Goal: Task Accomplishment & Management: Complete application form

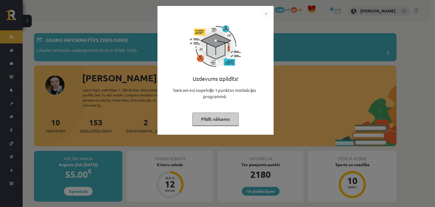
click at [215, 121] on button "Pildīt nākamo" at bounding box center [215, 118] width 46 height 13
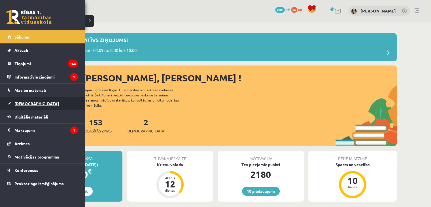
click at [24, 104] on span "[DEMOGRAPHIC_DATA]" at bounding box center [36, 103] width 44 height 5
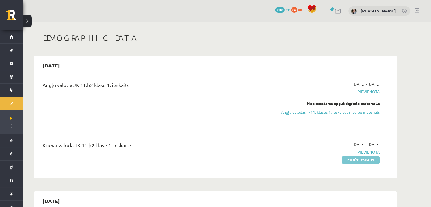
click at [375, 161] on link "Pildīt ieskaiti" at bounding box center [360, 159] width 38 height 7
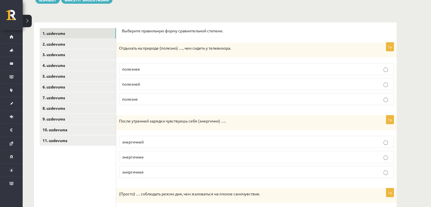
scroll to position [50, 0]
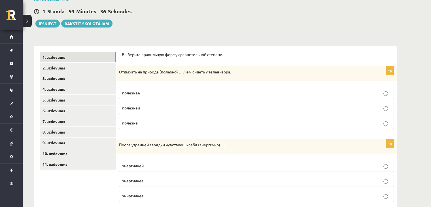
click at [154, 111] on label "полезней" at bounding box center [256, 108] width 275 height 12
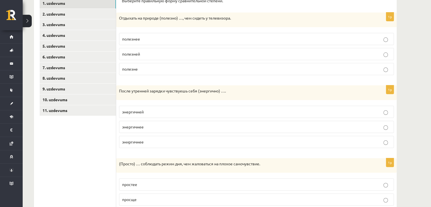
scroll to position [104, 0]
click at [147, 111] on p "энергичней" at bounding box center [256, 111] width 268 height 6
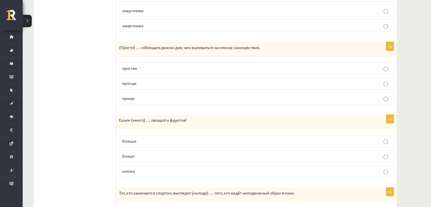
scroll to position [220, 0]
click at [137, 82] on p "просще" at bounding box center [256, 83] width 268 height 6
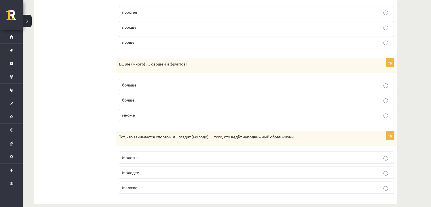
scroll to position [283, 0]
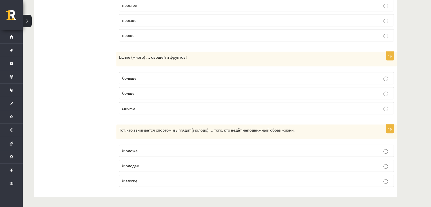
click at [146, 76] on p "больше" at bounding box center [256, 78] width 268 height 6
click at [157, 150] on p "Моложе" at bounding box center [256, 151] width 268 height 6
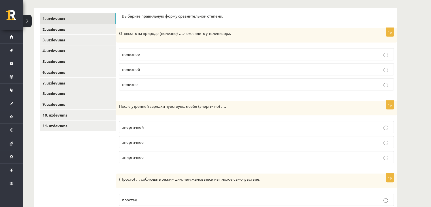
scroll to position [88, 0]
click at [78, 31] on link "2. uzdevums" at bounding box center [78, 29] width 76 height 10
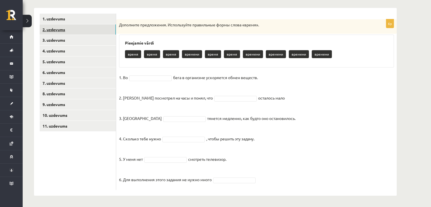
scroll to position [88, 0]
drag, startPoint x: 132, startPoint y: 54, endPoint x: 136, endPoint y: 52, distance: 4.2
click at [136, 52] on p "время" at bounding box center [133, 54] width 16 height 8
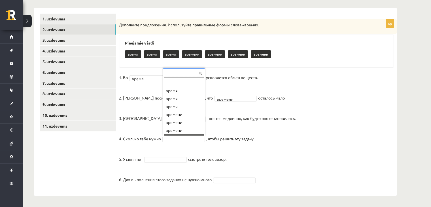
scroll to position [7, 0]
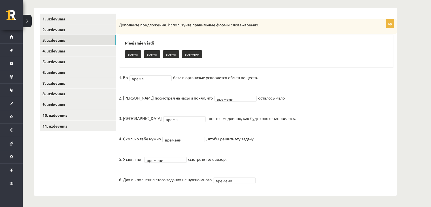
click at [87, 40] on link "3. uzdevums" at bounding box center [78, 40] width 76 height 10
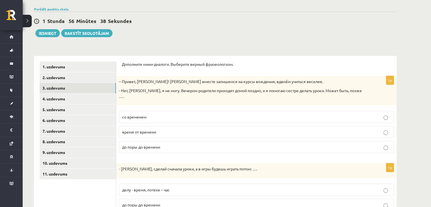
scroll to position [40, 0]
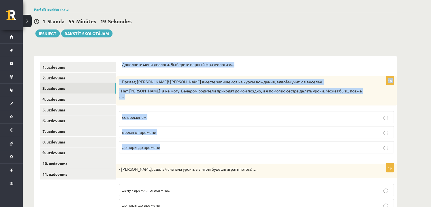
drag, startPoint x: 121, startPoint y: 64, endPoint x: 180, endPoint y: 141, distance: 97.2
copy form "Дополните мини-диалоги. Выберите верный фразеологизм. 1p – Привет, Янис! Давай …"
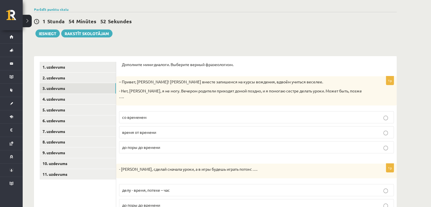
click at [174, 146] on label "до поры до времени" at bounding box center [256, 147] width 275 height 12
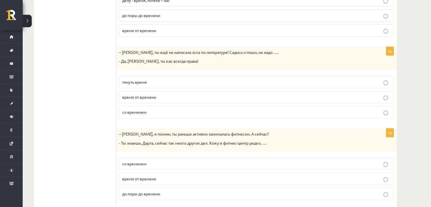
scroll to position [237, 0]
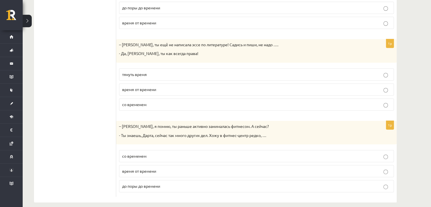
click at [144, 71] on p "тянуть время" at bounding box center [256, 74] width 268 height 6
click at [148, 183] on span "до поры до времени" at bounding box center [141, 185] width 38 height 5
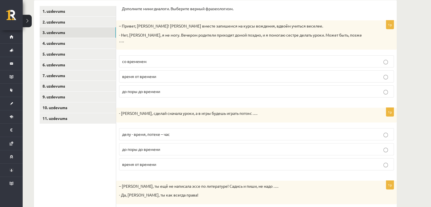
scroll to position [93, 0]
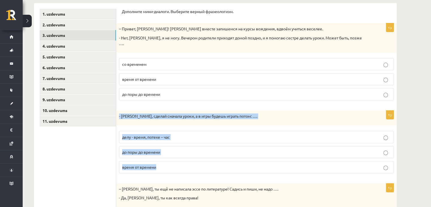
drag, startPoint x: 118, startPoint y: 110, endPoint x: 165, endPoint y: 166, distance: 73.7
click at [165, 166] on div "1p - Марис, сделай сначала уроки, а в игры будешь играть потом: …. делу - время…" at bounding box center [256, 143] width 280 height 67
copy div "- Марис, сделай сначала уроки, а в игры будешь играть потом: …. делу - время, п…"
click at [187, 134] on p "делу - время, потехе – час" at bounding box center [256, 137] width 268 height 6
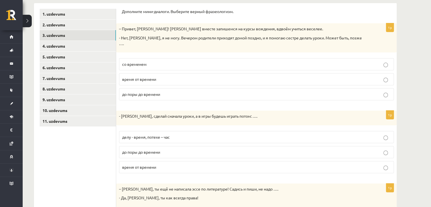
click at [187, 134] on p "делу - время, потехе – час" at bounding box center [256, 137] width 268 height 6
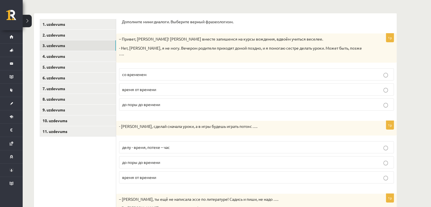
scroll to position [78, 0]
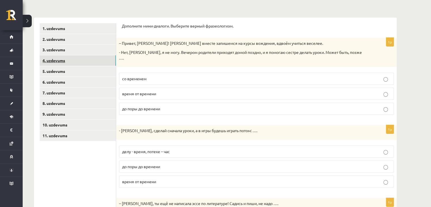
click at [103, 59] on link "4. uzdevums" at bounding box center [78, 60] width 76 height 10
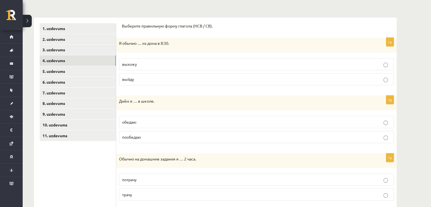
click at [136, 63] on span "выхожу" at bounding box center [129, 63] width 15 height 5
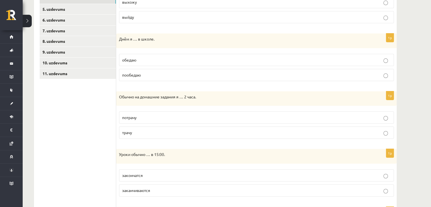
scroll to position [141, 0]
click at [136, 63] on label "обедаю" at bounding box center [256, 60] width 275 height 12
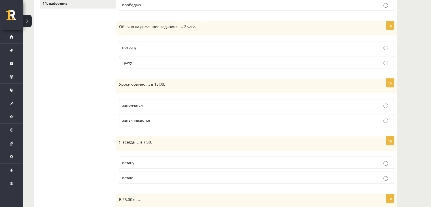
scroll to position [211, 0]
click at [136, 63] on p "трачу" at bounding box center [256, 62] width 268 height 6
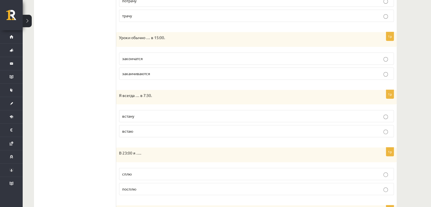
scroll to position [261, 0]
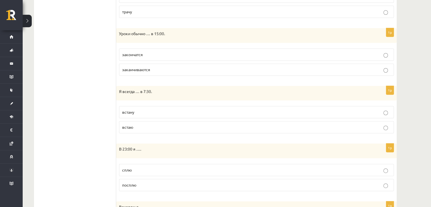
click at [146, 71] on p "заканчиваются" at bounding box center [256, 70] width 268 height 6
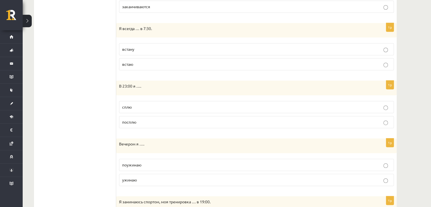
scroll to position [324, 0]
click at [142, 65] on p "встаю" at bounding box center [256, 64] width 268 height 6
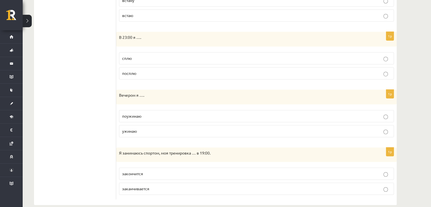
scroll to position [380, 0]
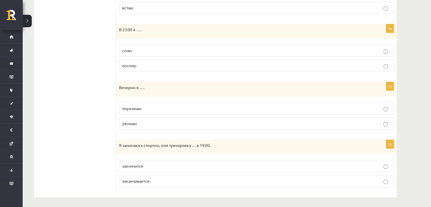
click at [136, 51] on p "сплю" at bounding box center [256, 51] width 268 height 6
click at [142, 107] on p "поужинаю" at bounding box center [256, 108] width 268 height 6
click at [154, 178] on p "заканчивается" at bounding box center [256, 181] width 268 height 6
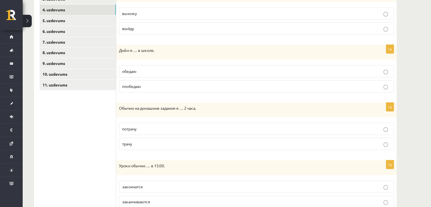
scroll to position [129, 0]
click at [91, 22] on link "5. uzdevums" at bounding box center [78, 21] width 76 height 10
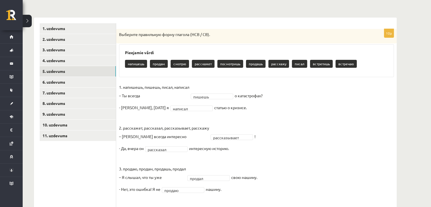
scroll to position [79, 0]
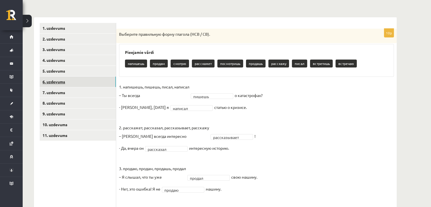
click at [105, 82] on link "6. uzdevums" at bounding box center [78, 81] width 76 height 10
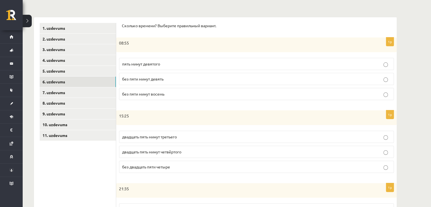
click at [167, 78] on p "без пяти минут девять" at bounding box center [256, 79] width 268 height 6
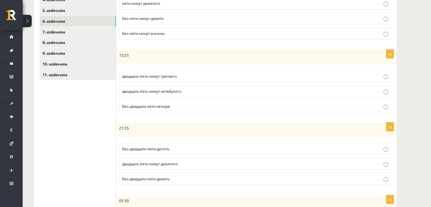
scroll to position [144, 0]
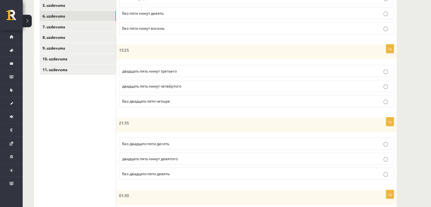
click at [174, 69] on span "двадцать пять минут третьего" at bounding box center [149, 70] width 55 height 5
click at [181, 88] on p "двадцать пять минут четвёртого" at bounding box center [256, 86] width 268 height 6
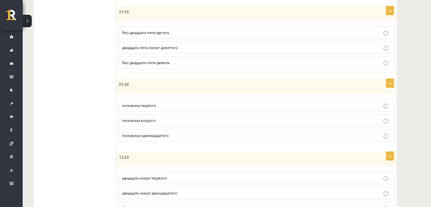
scroll to position [256, 0]
click at [155, 35] on label "без двадцати пяти десять" at bounding box center [256, 32] width 275 height 12
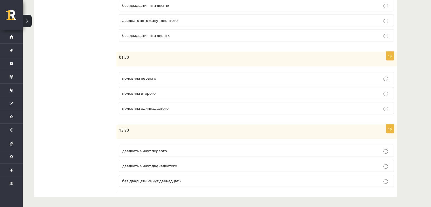
click at [162, 93] on p "половина второго" at bounding box center [256, 93] width 268 height 6
click at [170, 149] on p "двадцать минут первого" at bounding box center [256, 151] width 268 height 6
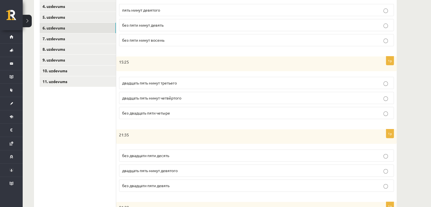
scroll to position [127, 0]
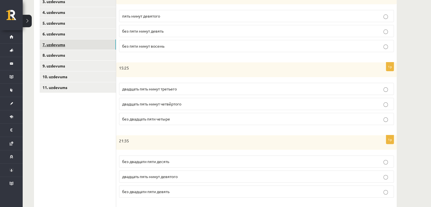
click at [82, 42] on link "7. uzdevums" at bounding box center [78, 44] width 76 height 10
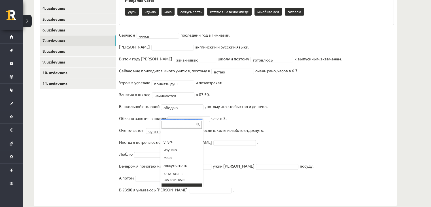
scroll to position [5, 0]
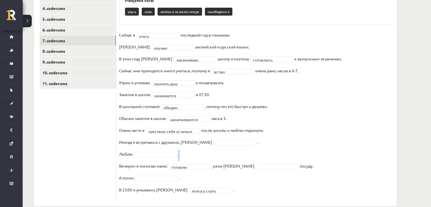
click at [181, 158] on fieldset "**********" at bounding box center [256, 114] width 275 height 167
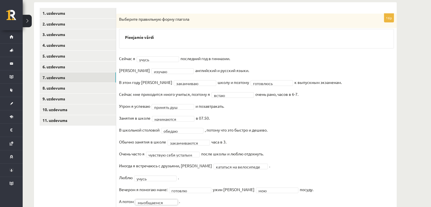
scroll to position [92, 0]
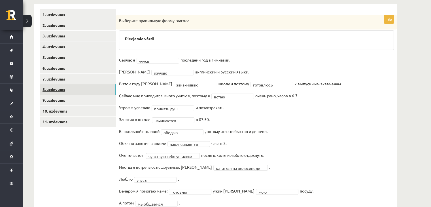
click at [73, 86] on link "8. uzdevums" at bounding box center [78, 89] width 76 height 10
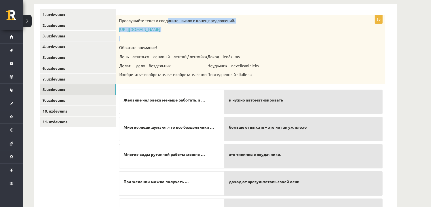
drag, startPoint x: 169, startPoint y: 22, endPoint x: 184, endPoint y: 40, distance: 23.9
click at [184, 40] on div "Прослушайте текст и соедините начало и конец предложений. https://www.zvaigzne.…" at bounding box center [250, 49] width 269 height 69
click at [184, 40] on p at bounding box center [236, 39] width 235 height 6
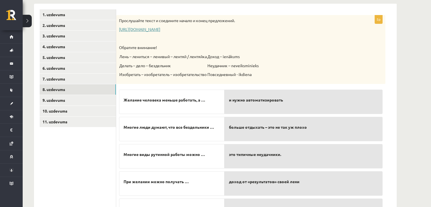
click at [160, 29] on link "https://www.zvaigzne.lv/upload/audio/100Urokov/2/49%202.mp3" at bounding box center [139, 29] width 41 height 5
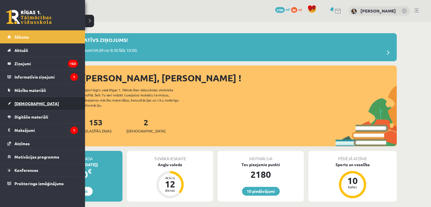
click at [23, 102] on span "[DEMOGRAPHIC_DATA]" at bounding box center [36, 103] width 44 height 5
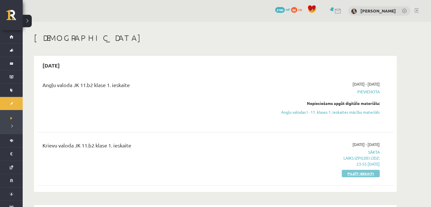
click at [355, 174] on link "Pildīt ieskaiti" at bounding box center [360, 173] width 38 height 7
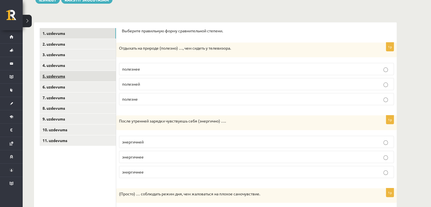
scroll to position [74, 0]
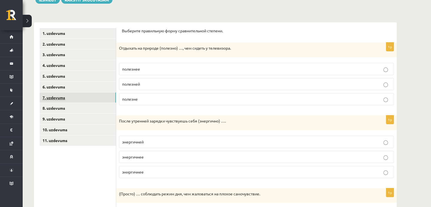
click at [69, 98] on link "7. uzdevums" at bounding box center [78, 97] width 76 height 10
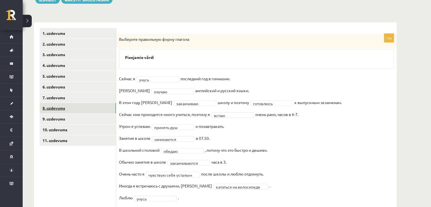
click at [71, 109] on link "8. uzdevums" at bounding box center [78, 108] width 76 height 10
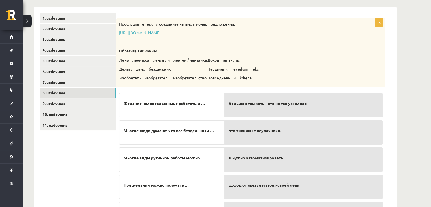
scroll to position [88, 0]
click at [79, 102] on link "9. uzdevums" at bounding box center [78, 104] width 76 height 10
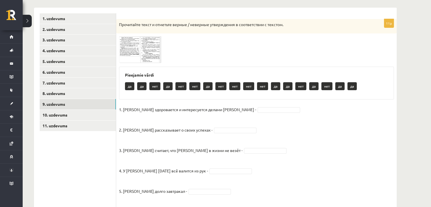
click at [137, 50] on span at bounding box center [140, 49] width 9 height 9
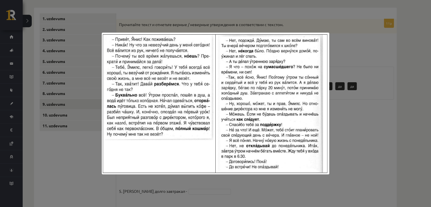
click at [347, 95] on div at bounding box center [215, 103] width 431 height 207
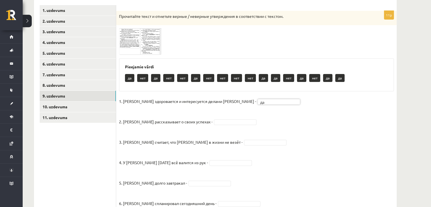
scroll to position [96, 0]
click at [143, 39] on span at bounding box center [140, 41] width 9 height 9
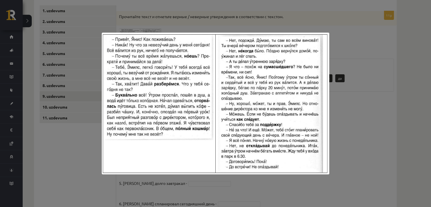
click at [165, 174] on img at bounding box center [215, 104] width 227 height 142
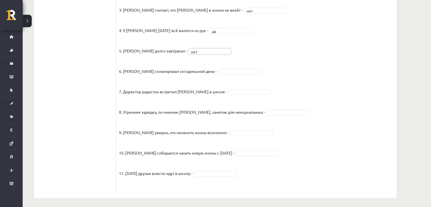
scroll to position [231, 0]
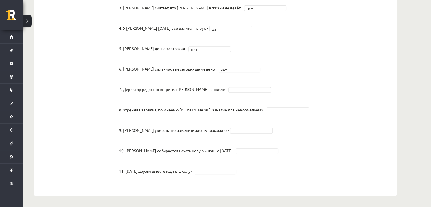
click at [214, 92] on fieldset "1. Эмилс здоровается и интересуется делами Яниса - да ** 2. Янис рассказывает о…" at bounding box center [256, 75] width 275 height 224
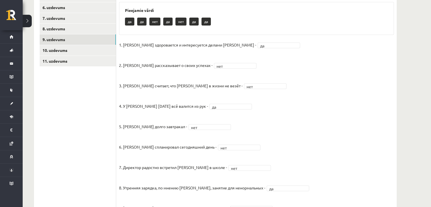
scroll to position [152, 0]
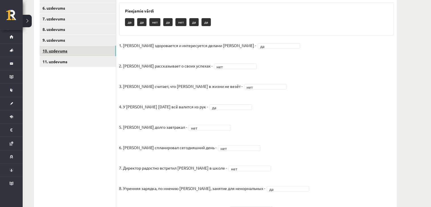
click at [87, 52] on link "10. uzdevums" at bounding box center [78, 51] width 76 height 10
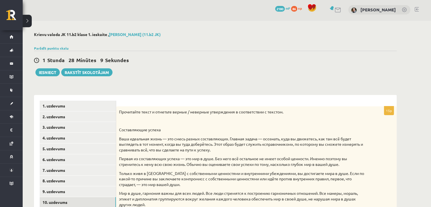
scroll to position [0, 0]
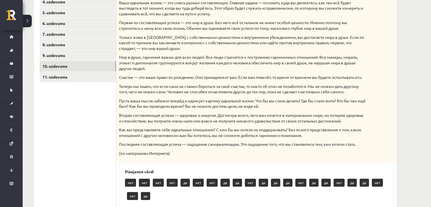
scroll to position [139, 0]
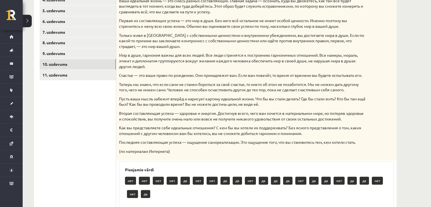
click at [177, 54] on p "Мир в душе, гармония важны для всех людей. Все люди стремятся к построению гарм…" at bounding box center [242, 60] width 246 height 17
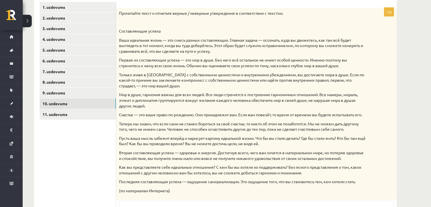
scroll to position [101, 0]
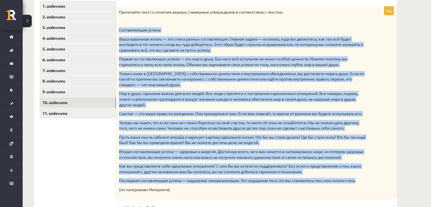
drag, startPoint x: 119, startPoint y: 30, endPoint x: 390, endPoint y: 184, distance: 311.9
click at [390, 184] on div "Прочитайте текст и отметьте верные / неверные утверждения в соответствии с текс…" at bounding box center [256, 103] width 280 height 192
copy div "Составляющие успеха Ваша идеальная жизнь — это смесь разных составляющих. Главн…"
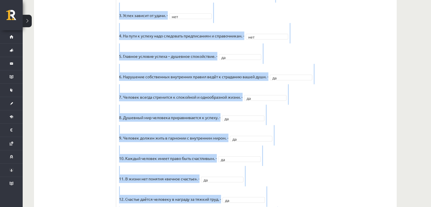
scroll to position [454, 0]
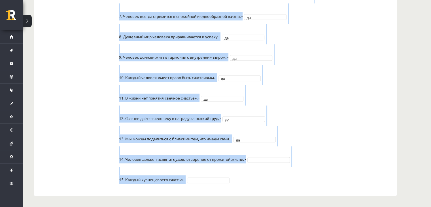
drag, startPoint x: 118, startPoint y: 68, endPoint x: 233, endPoint y: 174, distance: 156.5
copy div "Прочитайте текст и отметьте верные / неверные утверждения в соответствии с текс…"
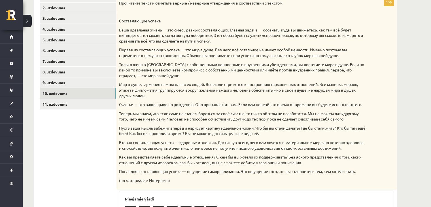
scroll to position [109, 0]
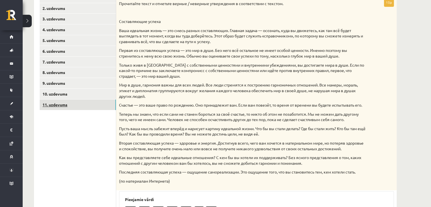
click at [102, 104] on link "11. uzdevums" at bounding box center [78, 104] width 76 height 10
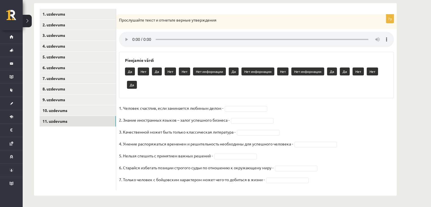
click at [207, 115] on fieldset "1. Человек счастлив, если занимается любимым делом - 2. Знание иностранных язык…" at bounding box center [256, 145] width 275 height 83
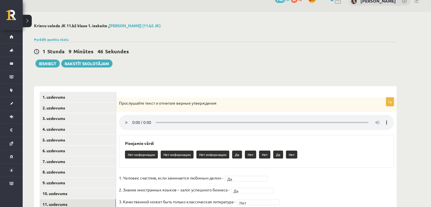
scroll to position [10, 0]
click at [47, 62] on button "Iesniegt" at bounding box center [47, 64] width 24 height 8
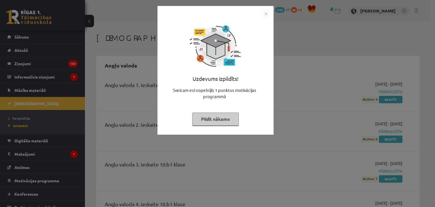
click at [225, 117] on button "Pildīt nākamo" at bounding box center [215, 118] width 46 height 13
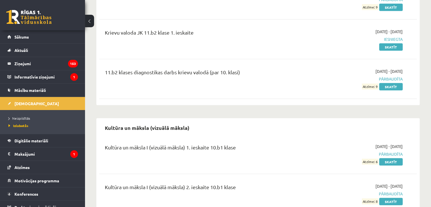
scroll to position [1376, 0]
